Goal: Transaction & Acquisition: Purchase product/service

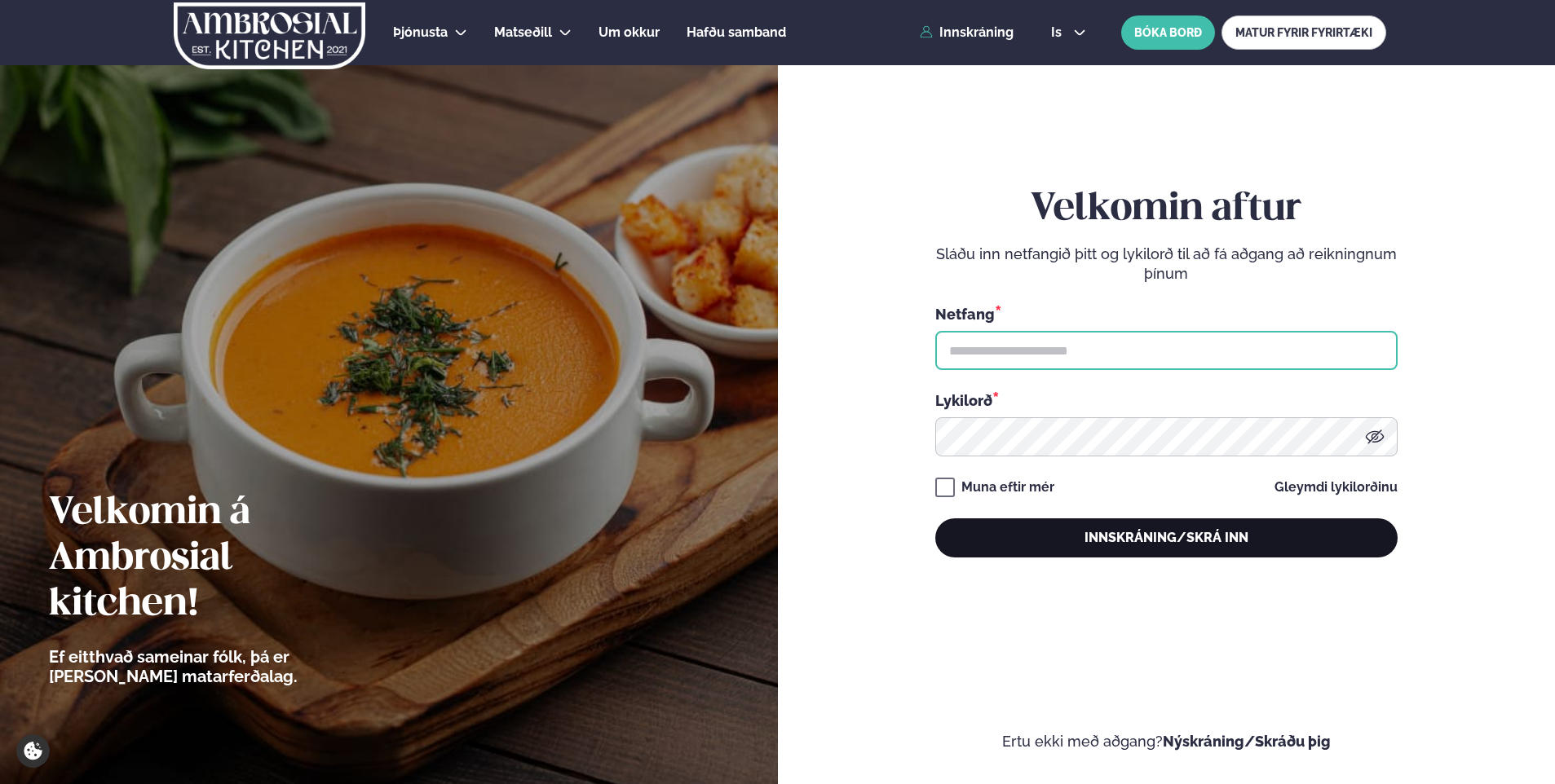
type input "**********"
click at [1072, 520] on button "Innskráning/Skrá inn" at bounding box center [1166, 538] width 462 height 40
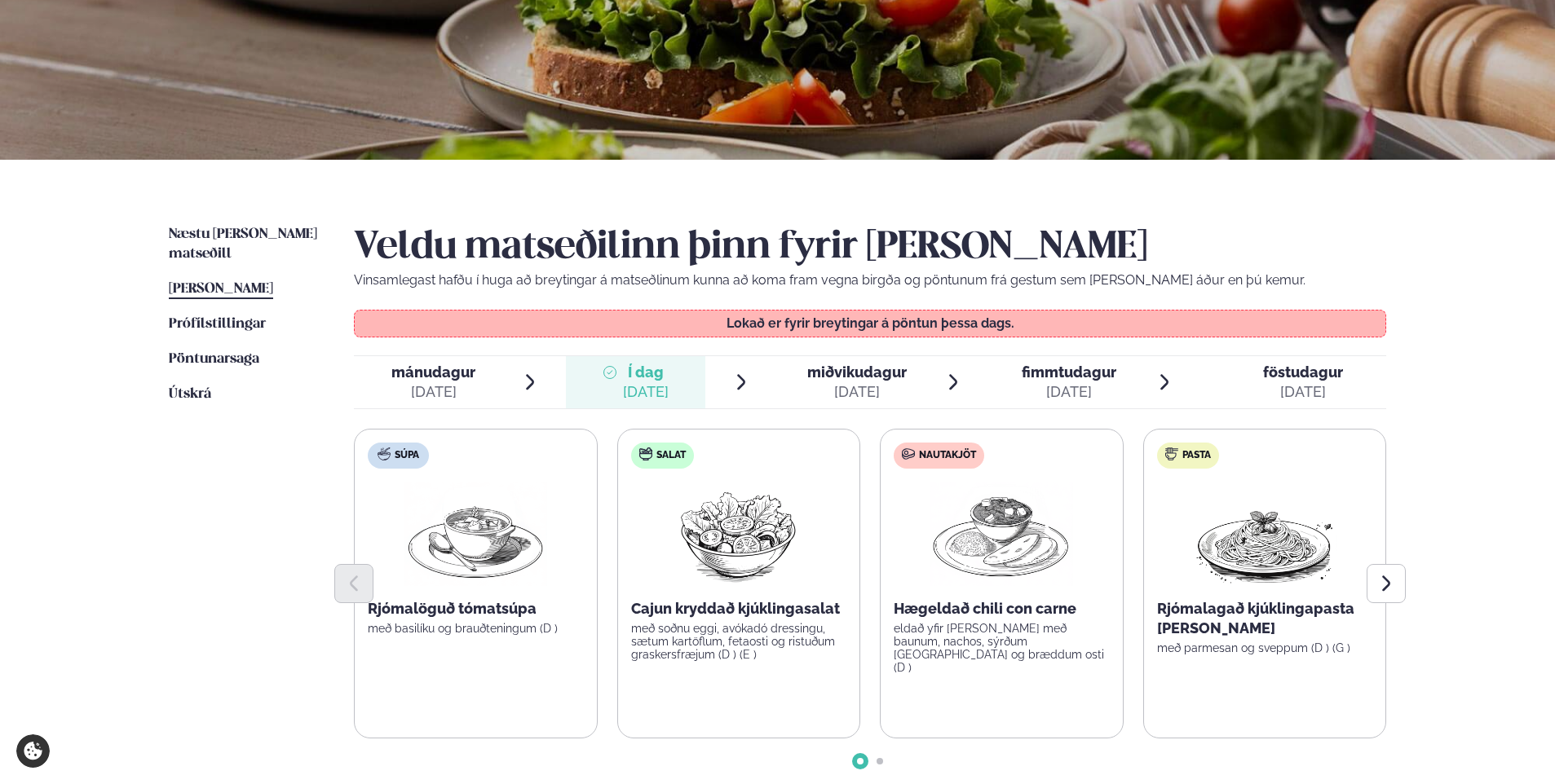
scroll to position [203, 0]
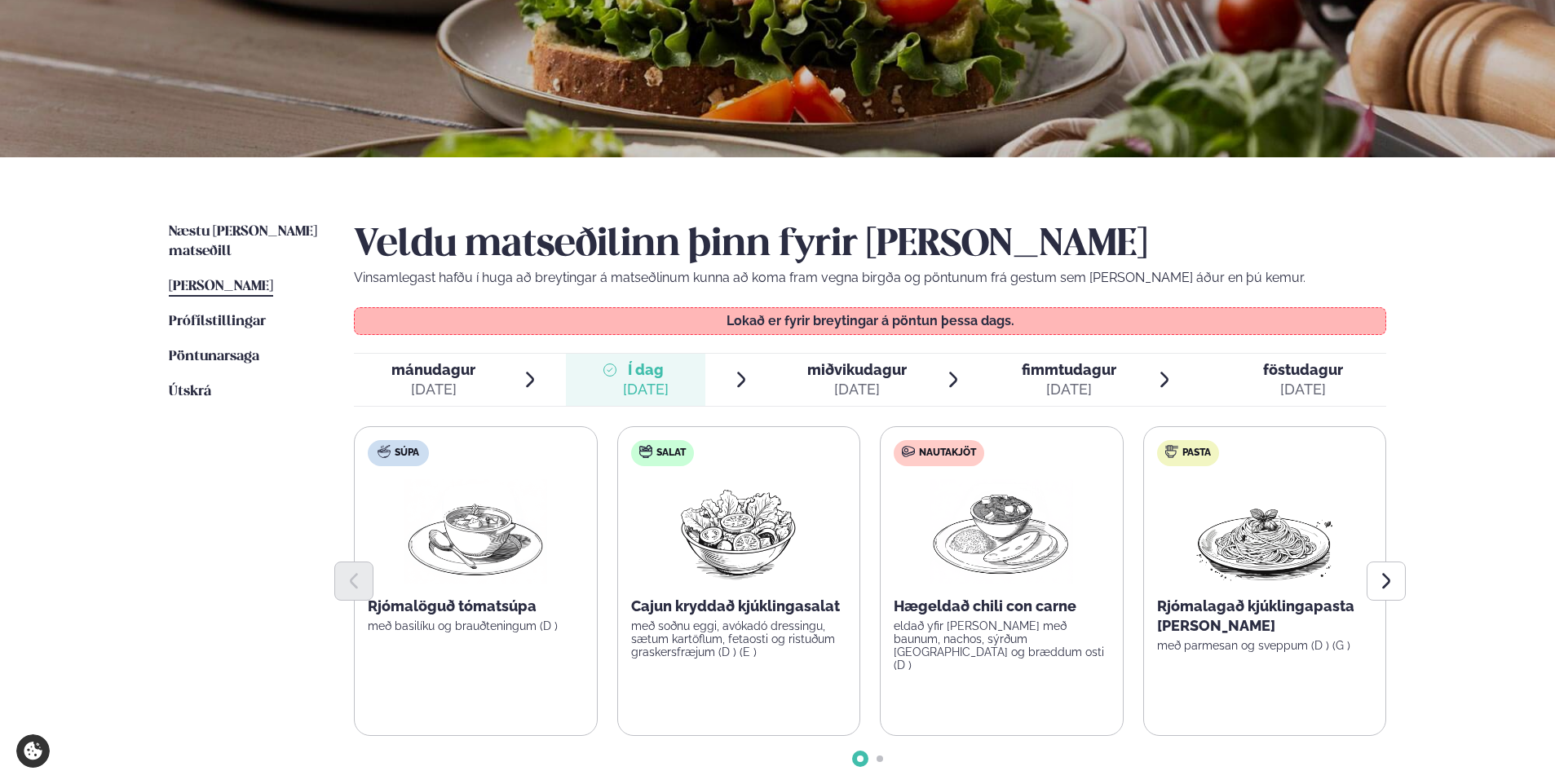
click at [867, 353] on span "miðvikudagur mið. [DATE]" at bounding box center [847, 379] width 141 height 52
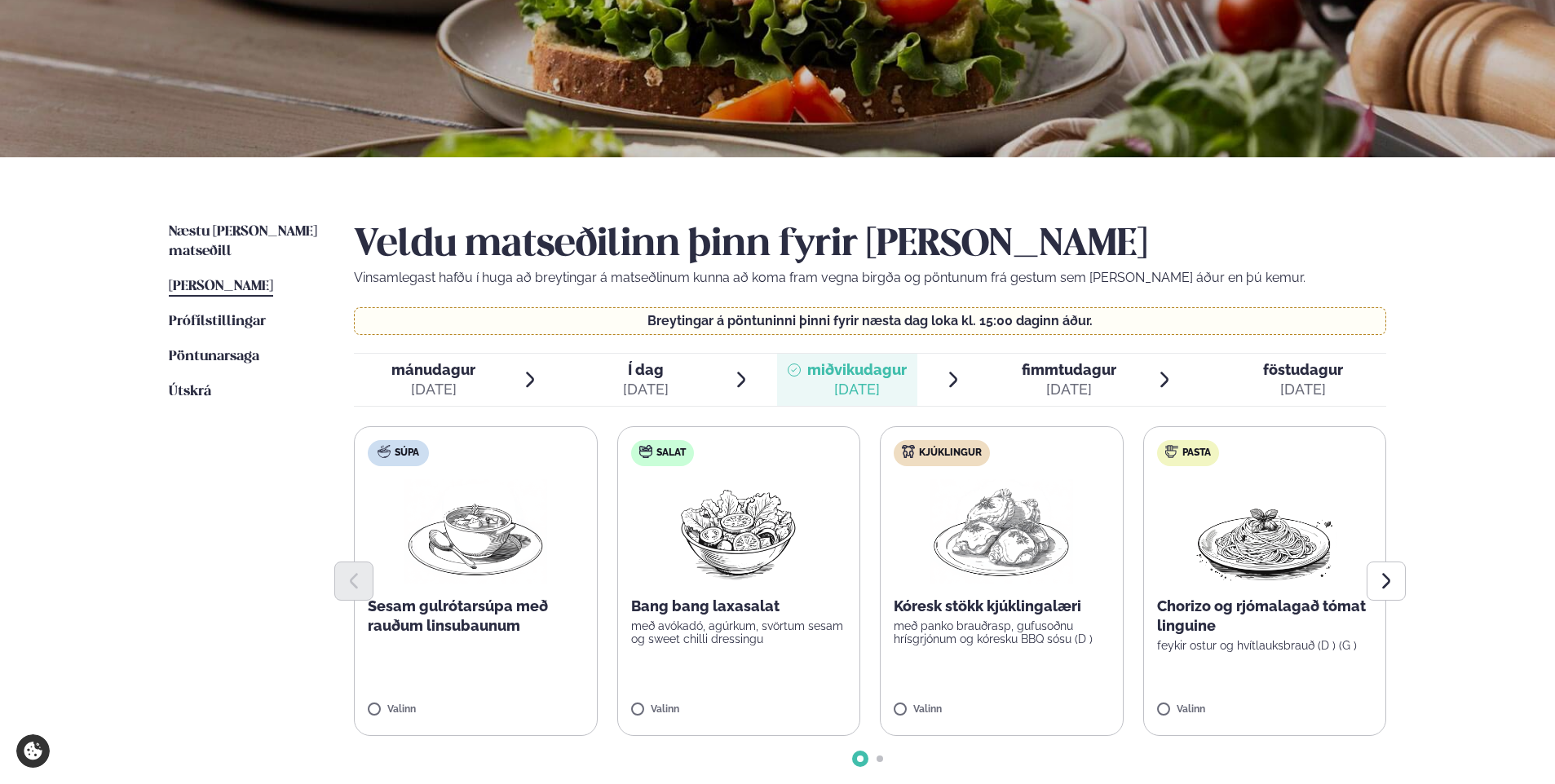
click at [1098, 395] on div "[DATE]" at bounding box center [1069, 389] width 95 height 19
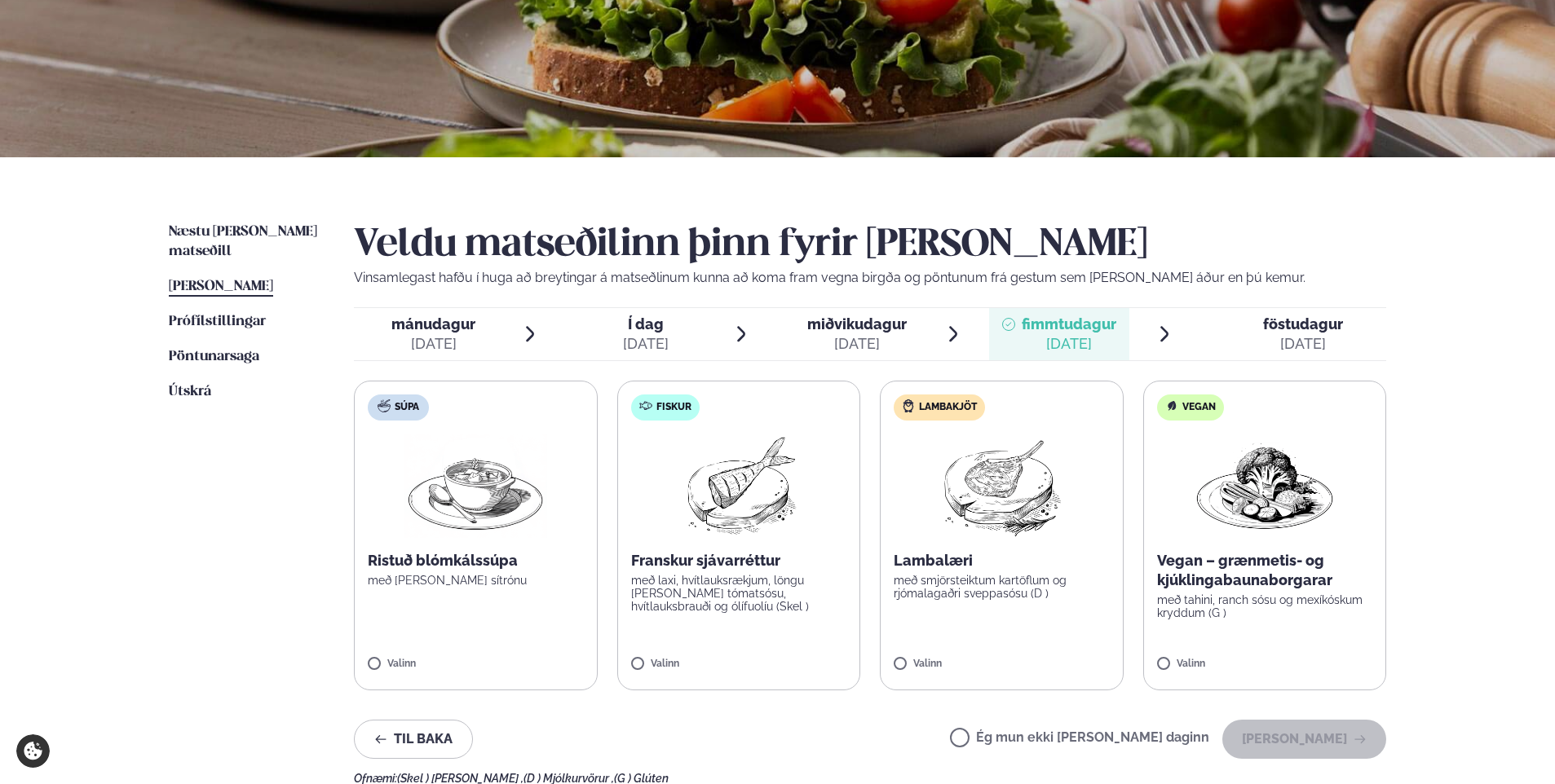
click at [1294, 329] on span "föstudagur" at bounding box center [1303, 323] width 80 height 17
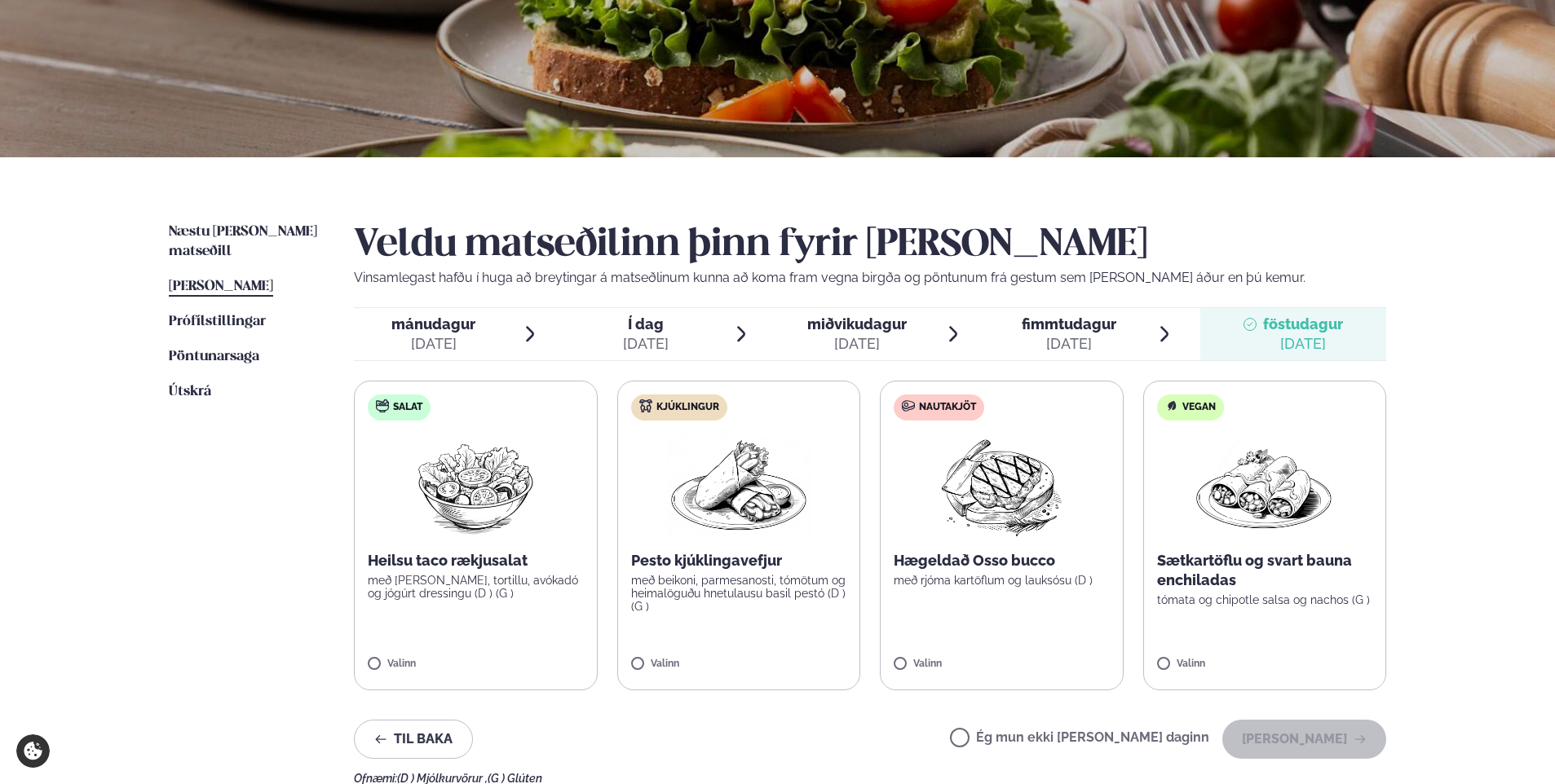
click at [862, 331] on span "miðvikudagur" at bounding box center [856, 323] width 99 height 17
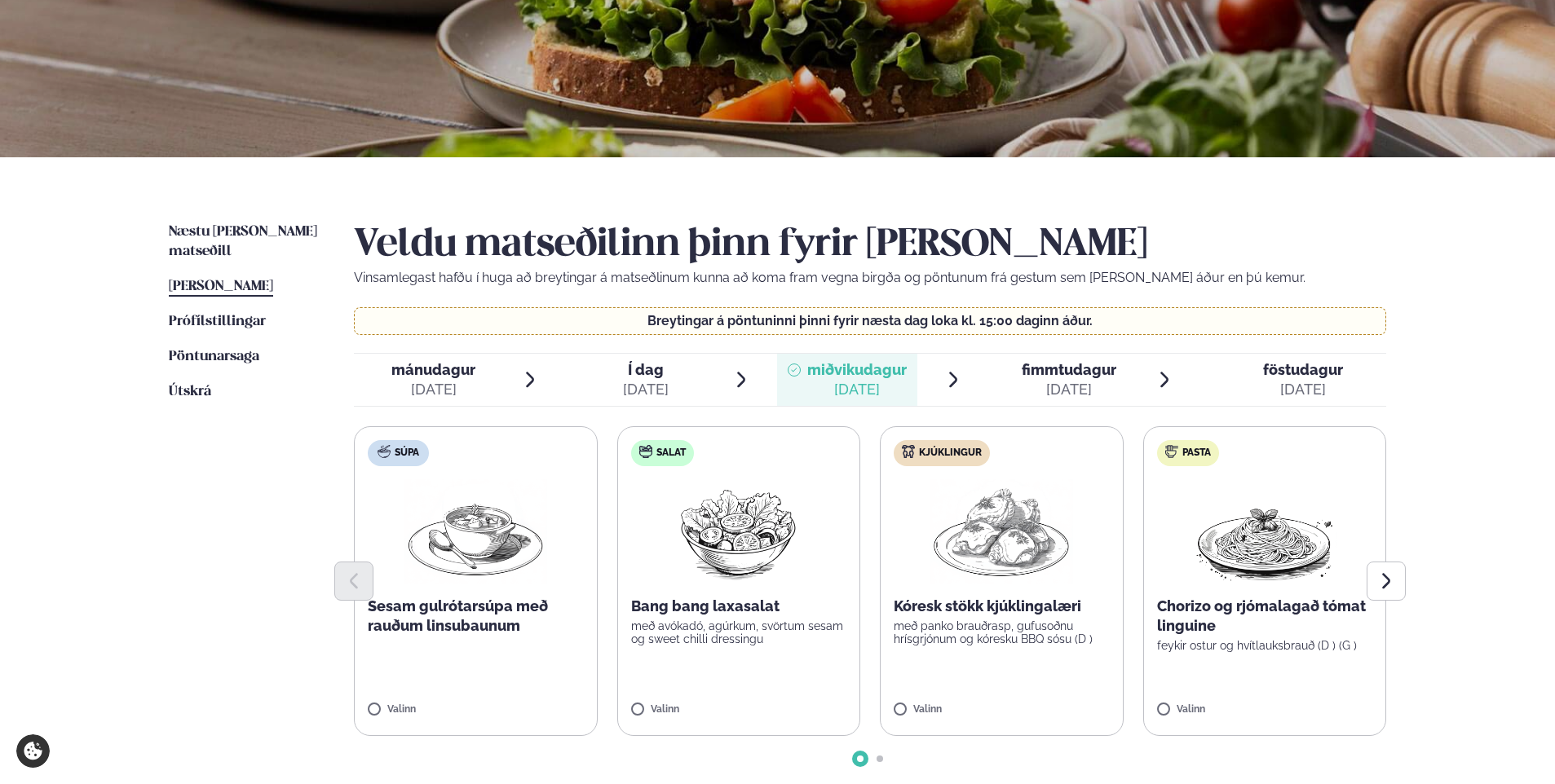
click at [1009, 525] on img at bounding box center [1000, 531] width 143 height 105
click at [1079, 381] on div "[DATE]" at bounding box center [1069, 389] width 95 height 19
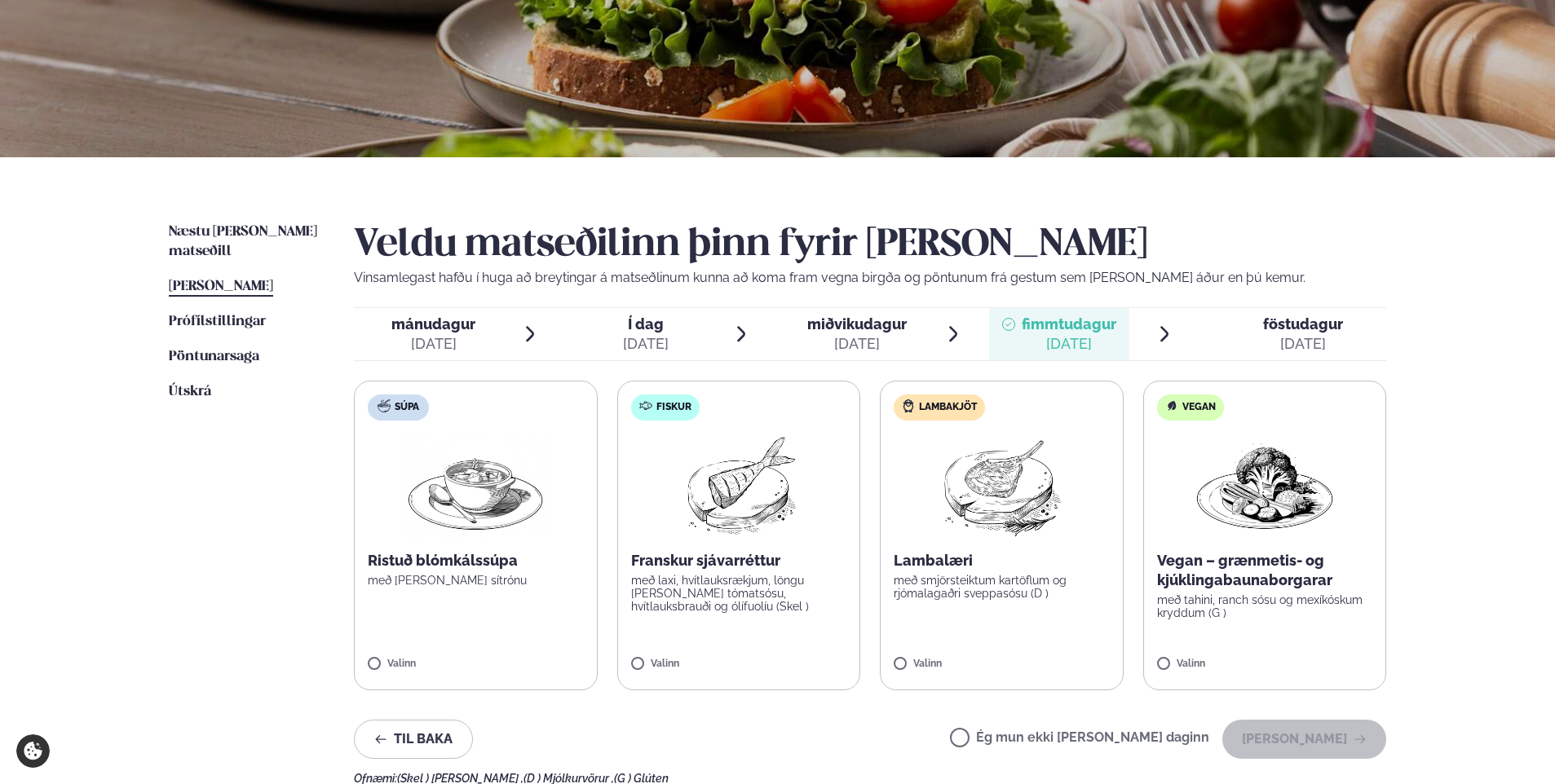
click at [1294, 355] on span "föstudagur fös. [DATE]" at bounding box center [1292, 334] width 185 height 52
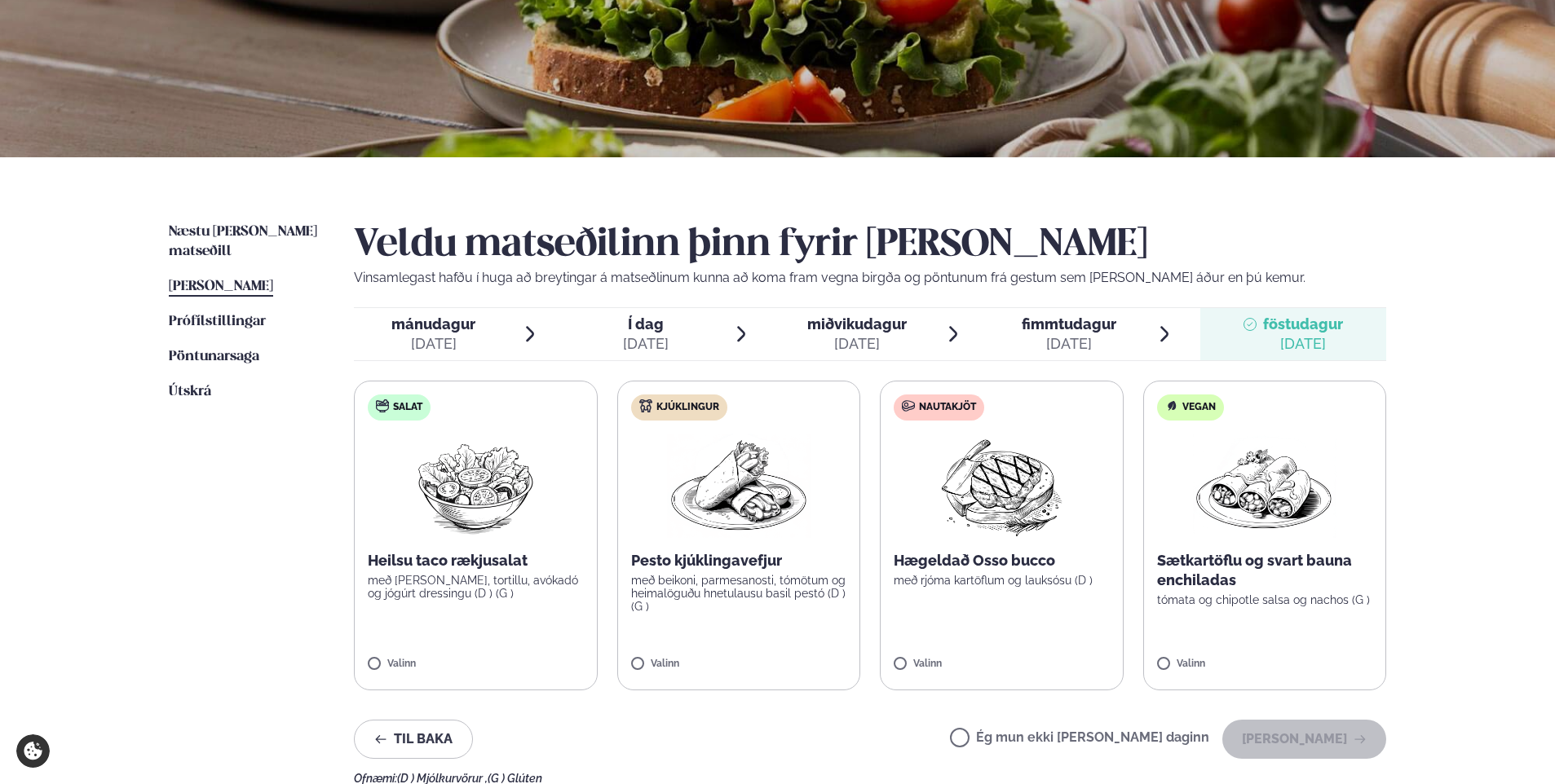
click at [1065, 338] on div "[DATE]" at bounding box center [1069, 344] width 95 height 19
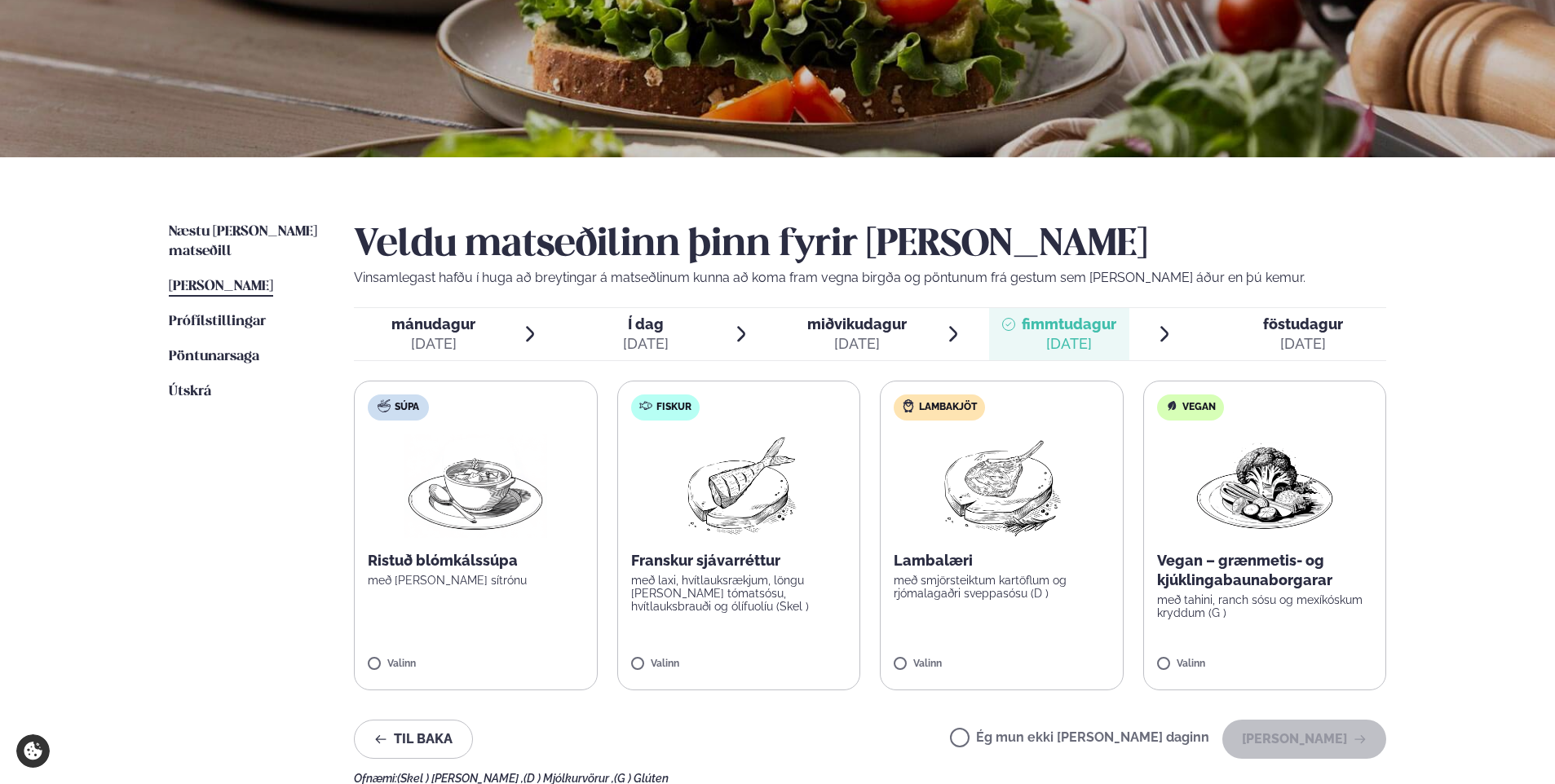
click at [1283, 331] on span "föstudagur" at bounding box center [1303, 323] width 80 height 17
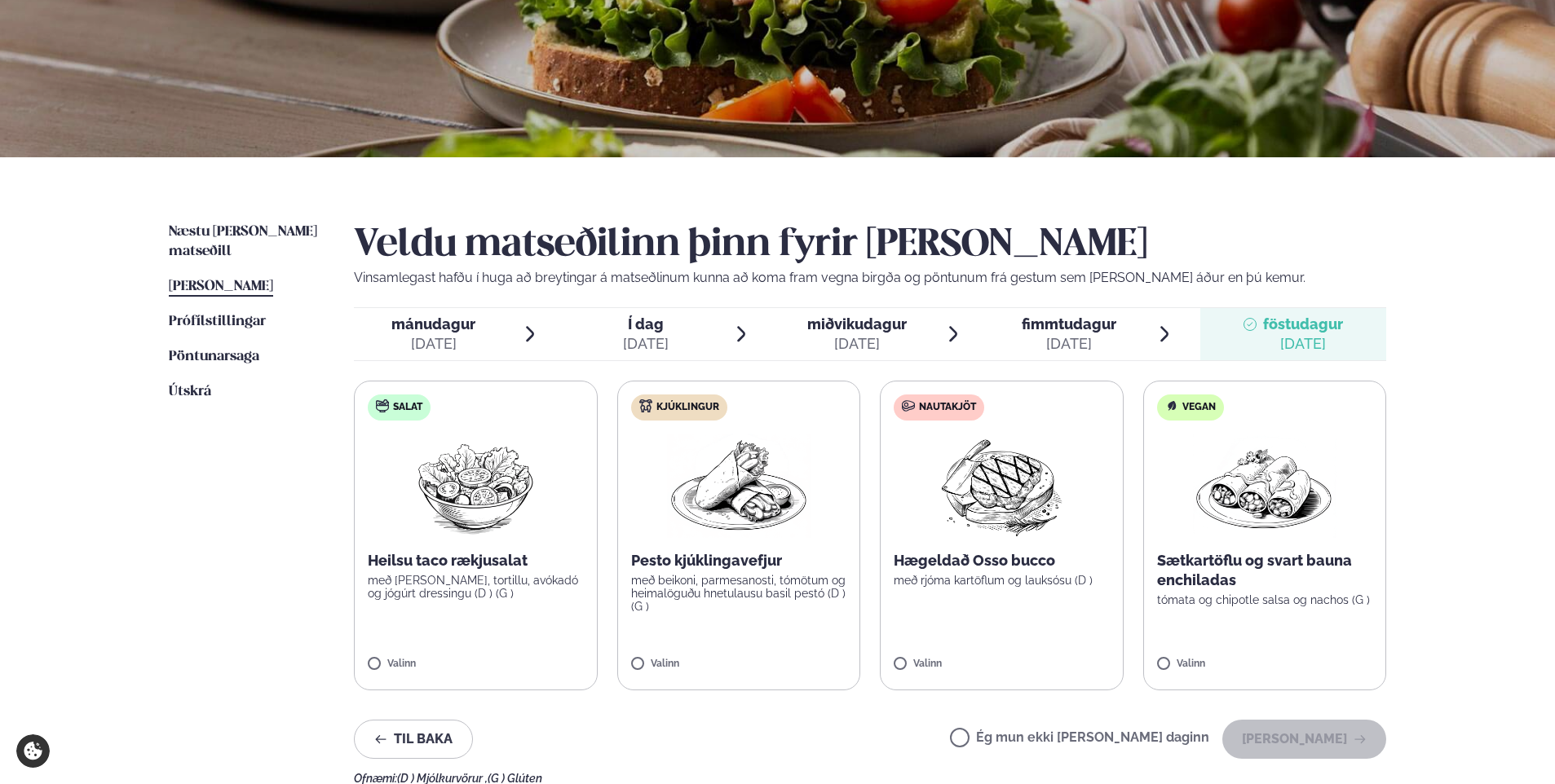
click at [756, 636] on label "Kjúklingur Pesto kjúklingavefjur með beikoni, parmesanosti, tómötum og heimalög…" at bounding box center [738, 535] width 243 height 309
